Goal: Navigation & Orientation: Understand site structure

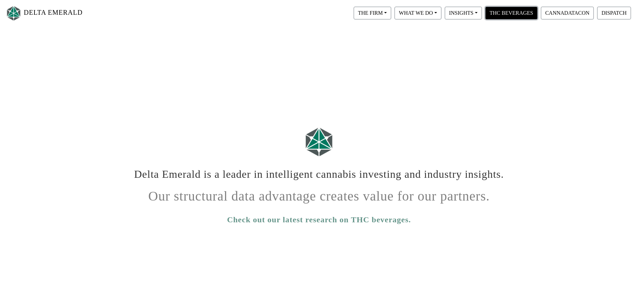
click at [501, 14] on button "THC BEVERAGES" at bounding box center [511, 13] width 52 height 13
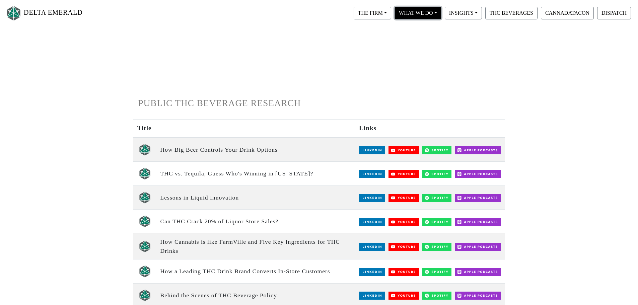
click at [391, 10] on button "WHAT WE DO" at bounding box center [372, 13] width 37 height 13
click at [408, 31] on link "Private Equity" at bounding box center [427, 30] width 69 height 11
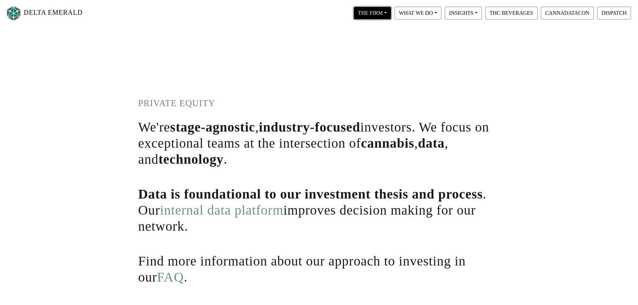
click at [385, 12] on button "THE FIRM" at bounding box center [372, 13] width 37 height 13
click at [382, 41] on link "Our People" at bounding box center [378, 40] width 53 height 11
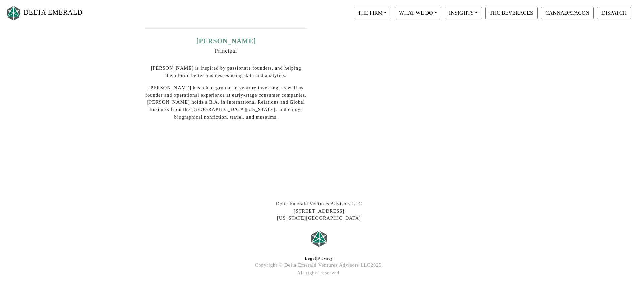
scroll to position [398, 0]
